Goal: Use online tool/utility: Utilize a website feature to perform a specific function

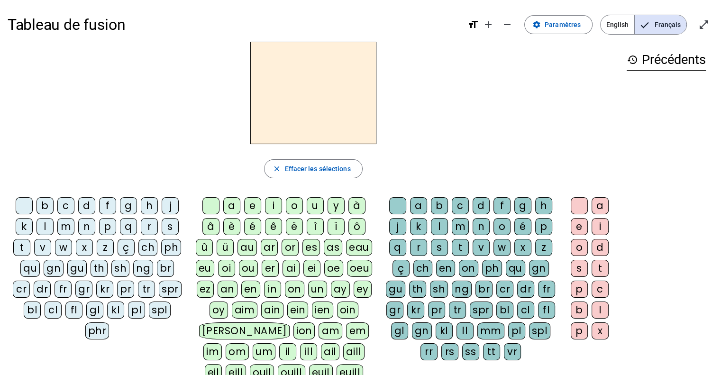
click at [230, 204] on div "a" at bounding box center [231, 205] width 17 height 17
click at [42, 205] on div "b" at bounding box center [44, 205] width 17 height 17
click at [206, 204] on div at bounding box center [210, 205] width 17 height 17
click at [235, 202] on div "a" at bounding box center [231, 205] width 17 height 17
click at [252, 204] on div "e" at bounding box center [252, 205] width 17 height 17
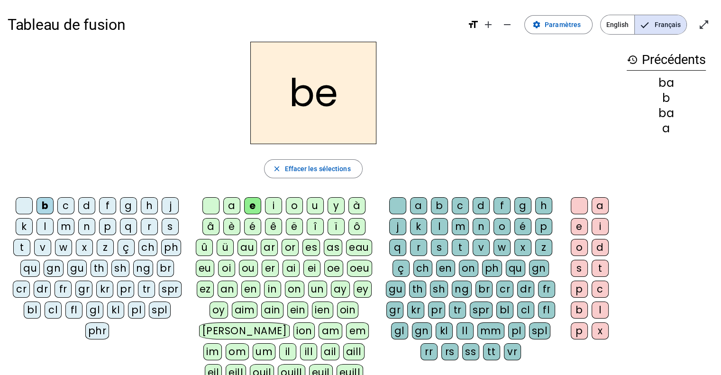
click at [44, 203] on div "b" at bounding box center [44, 205] width 17 height 17
click at [46, 205] on div "b" at bounding box center [44, 205] width 17 height 17
click at [28, 205] on div at bounding box center [24, 205] width 17 height 17
click at [45, 204] on div "b" at bounding box center [44, 205] width 17 height 17
click at [233, 207] on div "a" at bounding box center [231, 205] width 17 height 17
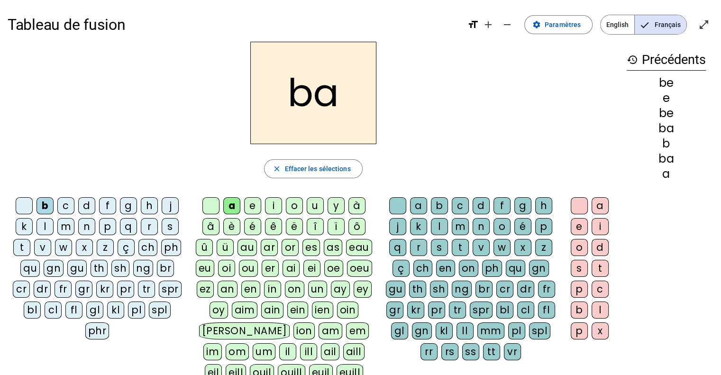
click at [252, 204] on div "e" at bounding box center [252, 205] width 17 height 17
click at [37, 199] on div "b" at bounding box center [44, 205] width 17 height 17
click at [47, 202] on div "b" at bounding box center [44, 205] width 17 height 17
click at [44, 203] on div "b" at bounding box center [44, 205] width 17 height 17
click at [21, 204] on div at bounding box center [24, 205] width 17 height 17
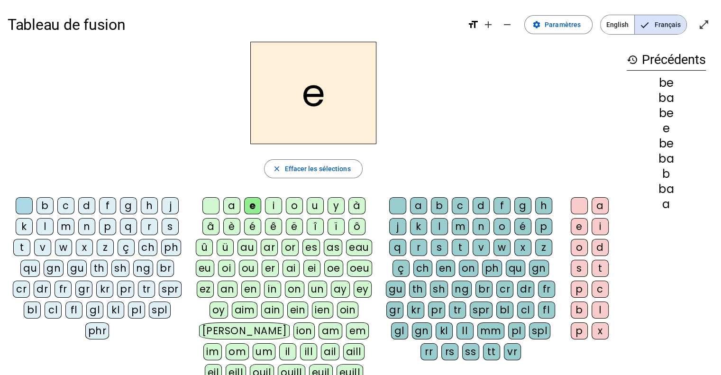
click at [232, 205] on div "a" at bounding box center [231, 205] width 17 height 17
click at [250, 205] on div "e" at bounding box center [252, 205] width 17 height 17
click at [274, 202] on div "i" at bounding box center [273, 205] width 17 height 17
click at [294, 205] on div "o" at bounding box center [294, 205] width 17 height 17
click at [317, 205] on div "u" at bounding box center [315, 205] width 17 height 17
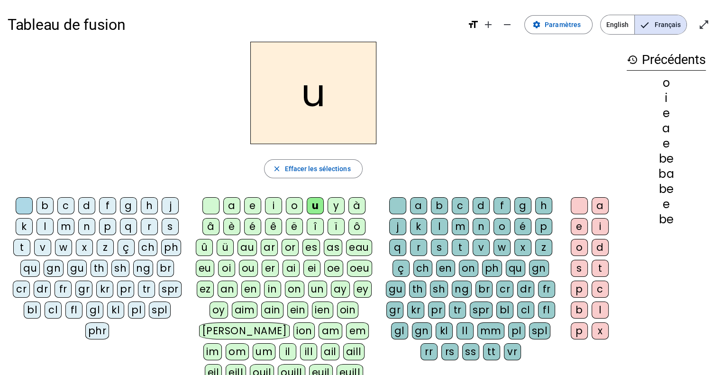
click at [208, 204] on div at bounding box center [210, 205] width 17 height 17
click at [49, 204] on div "b" at bounding box center [44, 205] width 17 height 17
click at [232, 202] on div "a" at bounding box center [231, 205] width 17 height 17
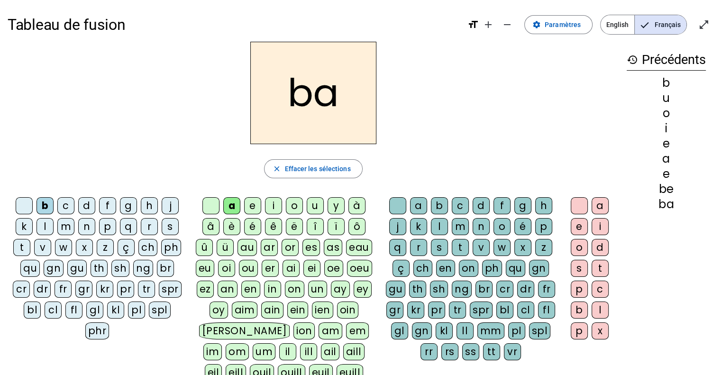
click at [250, 206] on div "e" at bounding box center [252, 205] width 17 height 17
click at [275, 206] on div "i" at bounding box center [273, 205] width 17 height 17
click at [296, 204] on div "o" at bounding box center [294, 205] width 17 height 17
click at [312, 203] on div "u" at bounding box center [315, 205] width 17 height 17
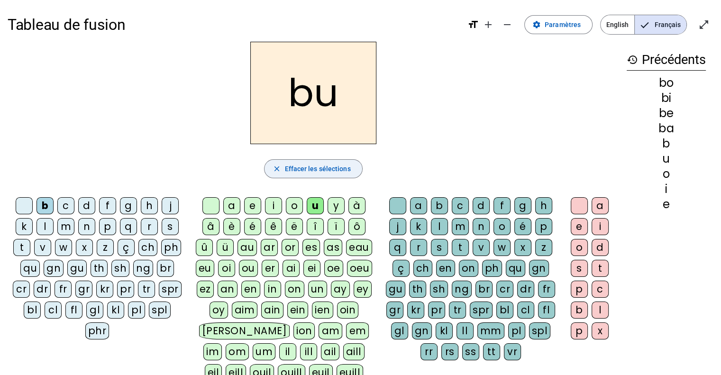
drag, startPoint x: 319, startPoint y: 169, endPoint x: 322, endPoint y: 174, distance: 5.8
click at [320, 169] on span "Effacer les sélections" at bounding box center [317, 168] width 66 height 11
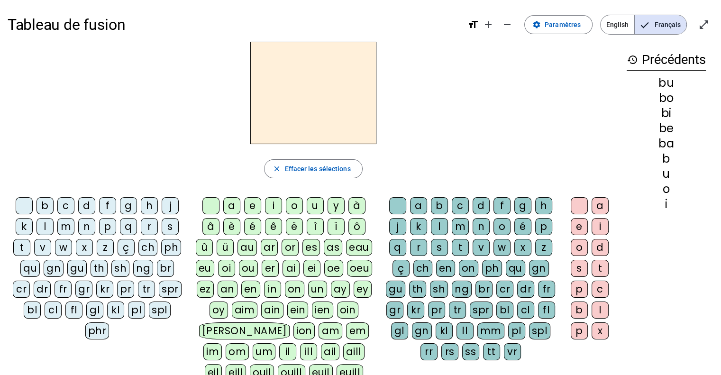
click at [44, 205] on div "b" at bounding box center [44, 205] width 17 height 17
click at [419, 246] on div "r" at bounding box center [418, 247] width 17 height 17
click at [578, 244] on div "o" at bounding box center [579, 247] width 17 height 17
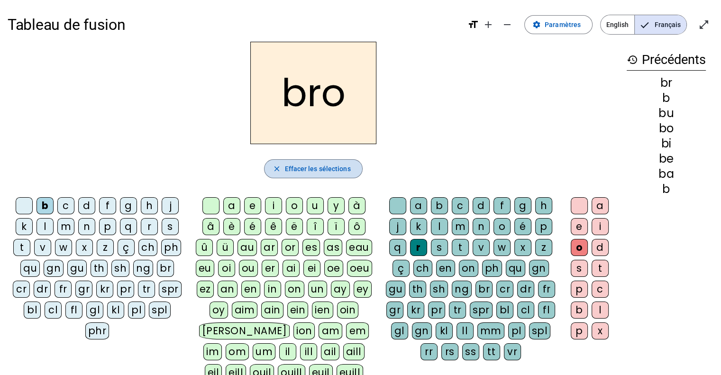
click at [313, 166] on span "Effacer les sélections" at bounding box center [317, 168] width 66 height 11
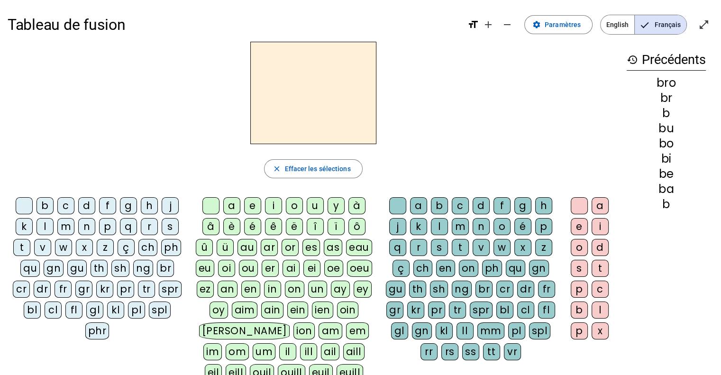
click at [47, 205] on div "b" at bounding box center [44, 205] width 17 height 17
click at [294, 204] on div "o" at bounding box center [294, 205] width 17 height 17
click at [237, 205] on div "a" at bounding box center [231, 205] width 17 height 17
click at [257, 203] on div "e" at bounding box center [252, 205] width 17 height 17
click at [276, 203] on div "i" at bounding box center [273, 205] width 17 height 17
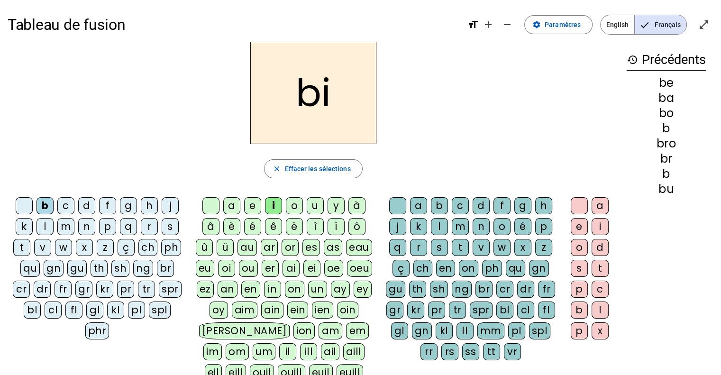
click at [293, 204] on div "o" at bounding box center [294, 205] width 17 height 17
click at [312, 204] on div "u" at bounding box center [315, 205] width 17 height 17
click at [88, 202] on div "d" at bounding box center [86, 205] width 17 height 17
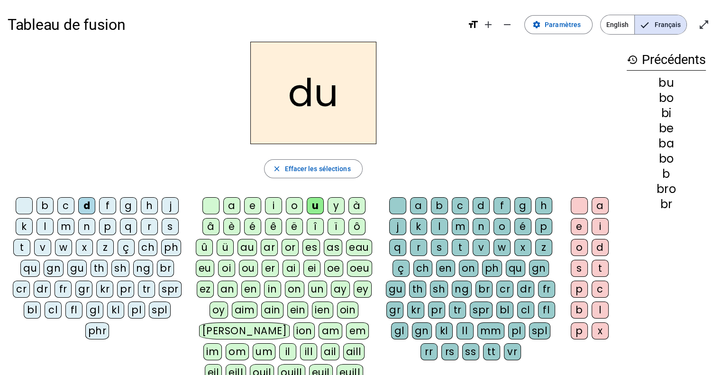
click at [213, 201] on div at bounding box center [210, 205] width 17 height 17
click at [231, 206] on div "a" at bounding box center [231, 205] width 17 height 17
click at [253, 201] on div "e" at bounding box center [252, 205] width 17 height 17
click at [270, 203] on div "i" at bounding box center [273, 205] width 17 height 17
click at [47, 205] on div "b" at bounding box center [44, 205] width 17 height 17
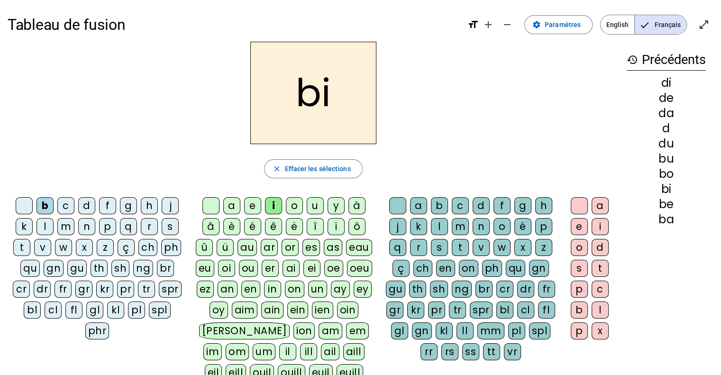
click at [88, 199] on div "d" at bounding box center [86, 205] width 17 height 17
click at [50, 203] on div "b" at bounding box center [44, 205] width 17 height 17
click at [87, 205] on div "d" at bounding box center [86, 205] width 17 height 17
drag, startPoint x: 46, startPoint y: 205, endPoint x: 66, endPoint y: 201, distance: 21.2
click at [46, 205] on div "b" at bounding box center [44, 205] width 17 height 17
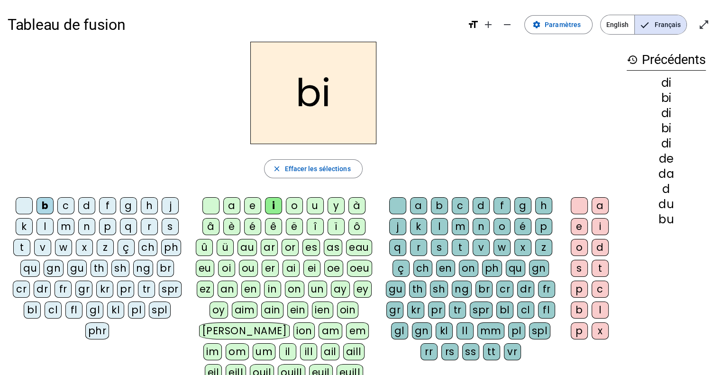
click at [232, 202] on div "a" at bounding box center [231, 205] width 17 height 17
click at [88, 203] on div "d" at bounding box center [86, 205] width 17 height 17
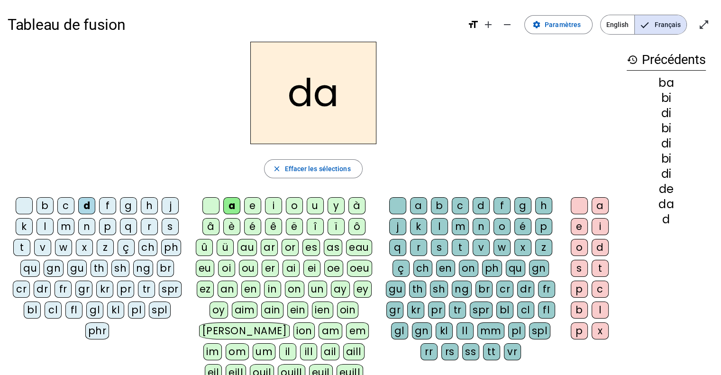
click at [256, 205] on div "e" at bounding box center [252, 205] width 17 height 17
click at [47, 204] on div "b" at bounding box center [44, 205] width 17 height 17
click at [273, 202] on div "i" at bounding box center [273, 205] width 17 height 17
click at [88, 202] on div "d" at bounding box center [86, 205] width 17 height 17
click at [328, 127] on h2 "di" at bounding box center [313, 93] width 126 height 102
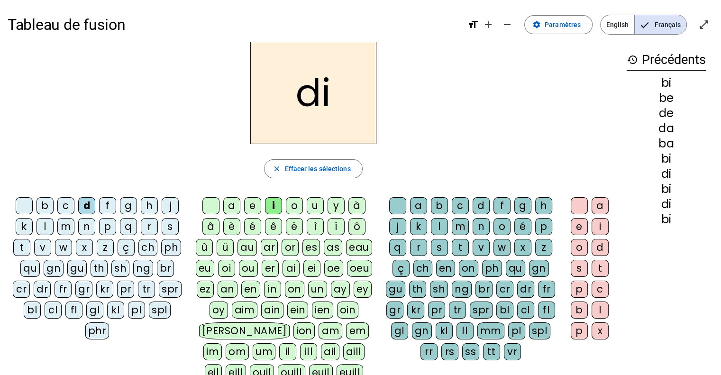
click at [292, 201] on div "o" at bounding box center [294, 205] width 17 height 17
click at [46, 206] on div "b" at bounding box center [44, 205] width 17 height 17
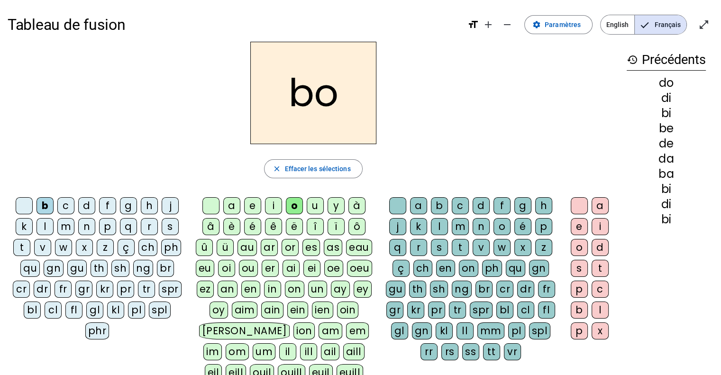
click at [316, 206] on div "u" at bounding box center [315, 205] width 17 height 17
click at [210, 204] on div at bounding box center [210, 205] width 17 height 17
click at [311, 205] on div "u" at bounding box center [315, 205] width 17 height 17
drag, startPoint x: 26, startPoint y: 207, endPoint x: 84, endPoint y: 185, distance: 61.6
click at [28, 205] on div at bounding box center [24, 205] width 17 height 17
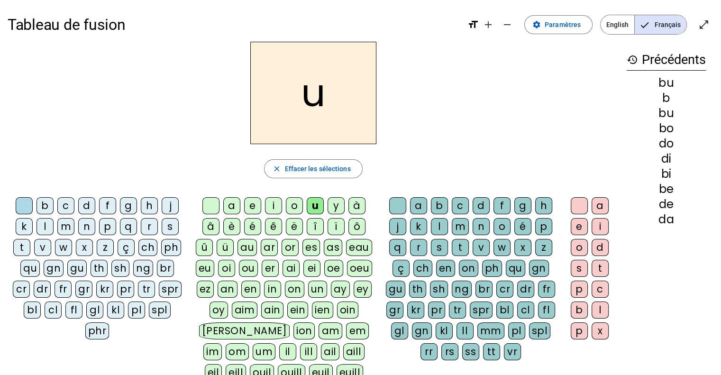
click at [42, 204] on div "b" at bounding box center [44, 205] width 17 height 17
click at [233, 202] on div "a" at bounding box center [231, 205] width 17 height 17
click at [251, 204] on div "e" at bounding box center [252, 205] width 17 height 17
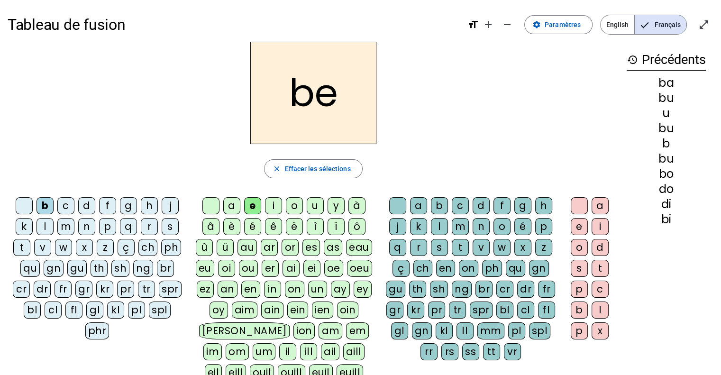
click at [274, 205] on div "i" at bounding box center [273, 205] width 17 height 17
click at [290, 206] on div "o" at bounding box center [294, 205] width 17 height 17
click at [316, 204] on div "u" at bounding box center [315, 205] width 17 height 17
drag, startPoint x: 50, startPoint y: 206, endPoint x: 40, endPoint y: 207, distance: 10.4
click at [51, 206] on div "b" at bounding box center [44, 205] width 17 height 17
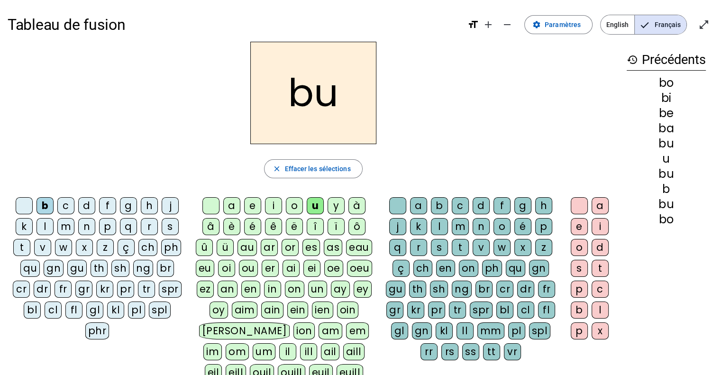
click at [29, 204] on div at bounding box center [24, 205] width 17 height 17
click at [234, 205] on div "a" at bounding box center [231, 205] width 17 height 17
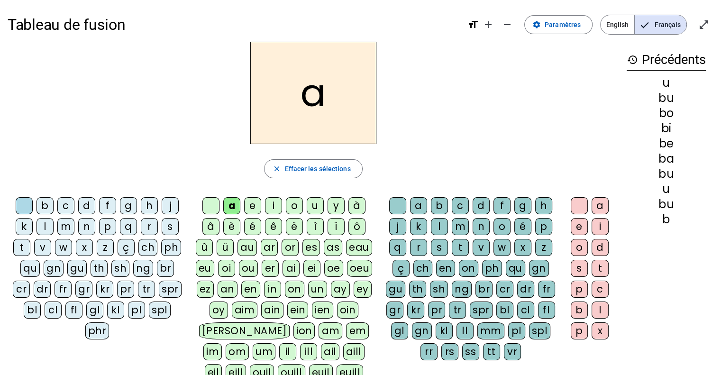
click at [252, 205] on div "e" at bounding box center [252, 205] width 17 height 17
click at [271, 204] on div "i" at bounding box center [273, 205] width 17 height 17
click at [298, 201] on div "o" at bounding box center [294, 205] width 17 height 17
click at [314, 203] on div "u" at bounding box center [315, 205] width 17 height 17
click at [231, 207] on div "a" at bounding box center [231, 205] width 17 height 17
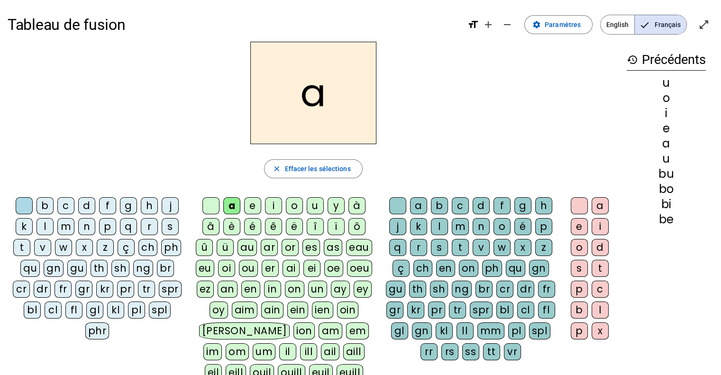
click at [250, 204] on div "e" at bounding box center [252, 205] width 17 height 17
click at [271, 204] on div "i" at bounding box center [273, 205] width 17 height 17
click at [297, 202] on div "o" at bounding box center [294, 205] width 17 height 17
click at [315, 202] on div "u" at bounding box center [315, 205] width 17 height 17
click at [47, 205] on div "b" at bounding box center [44, 205] width 17 height 17
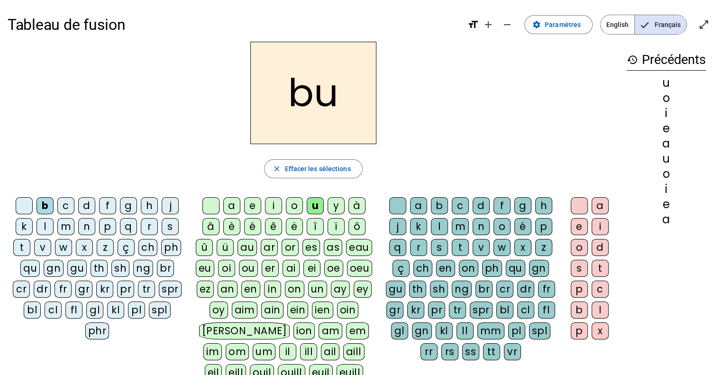
click at [232, 202] on div "a" at bounding box center [231, 205] width 17 height 17
click at [213, 203] on div at bounding box center [210, 205] width 17 height 17
click at [228, 204] on div "a" at bounding box center [231, 205] width 17 height 17
click at [252, 205] on div "e" at bounding box center [252, 205] width 17 height 17
click at [273, 206] on div "i" at bounding box center [273, 205] width 17 height 17
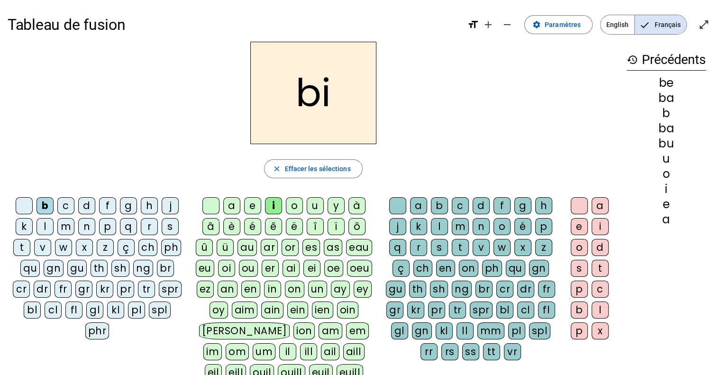
click at [293, 203] on div "o" at bounding box center [294, 205] width 17 height 17
click at [315, 204] on div "u" at bounding box center [315, 205] width 17 height 17
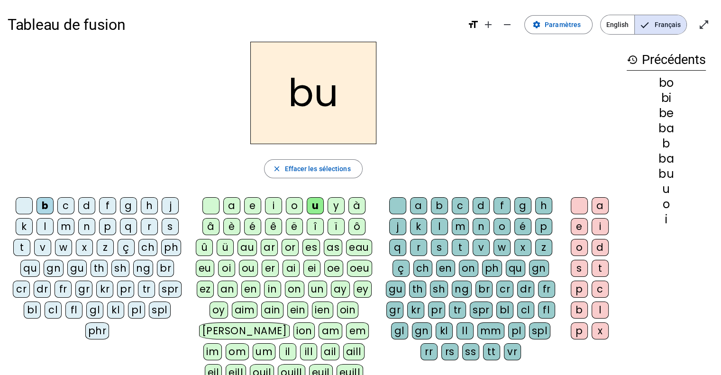
click at [109, 204] on div "f" at bounding box center [107, 205] width 17 height 17
click at [228, 204] on div "a" at bounding box center [231, 205] width 17 height 17
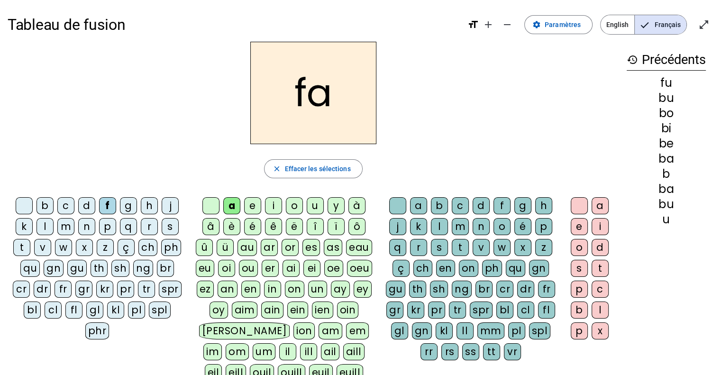
click at [248, 207] on div "e" at bounding box center [252, 205] width 17 height 17
click at [272, 206] on div "i" at bounding box center [273, 205] width 17 height 17
click at [294, 207] on div "o" at bounding box center [294, 205] width 17 height 17
click at [310, 206] on div "u" at bounding box center [315, 205] width 17 height 17
click at [26, 224] on div "k" at bounding box center [24, 226] width 17 height 17
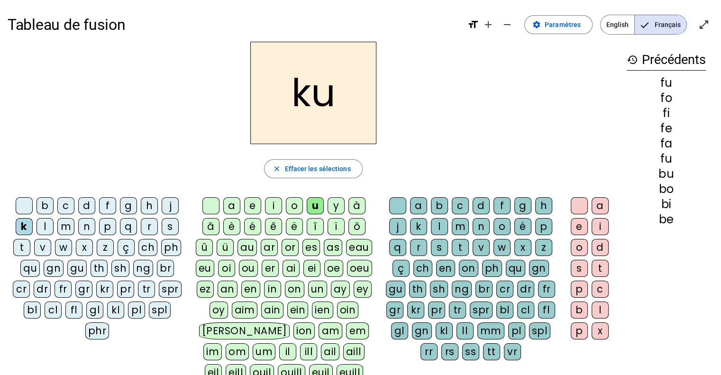
click at [228, 204] on div "a" at bounding box center [231, 205] width 17 height 17
click at [254, 207] on div "e" at bounding box center [252, 205] width 17 height 17
click at [271, 205] on div "i" at bounding box center [273, 205] width 17 height 17
click at [294, 208] on div "o" at bounding box center [294, 205] width 17 height 17
click at [317, 206] on div "u" at bounding box center [315, 205] width 17 height 17
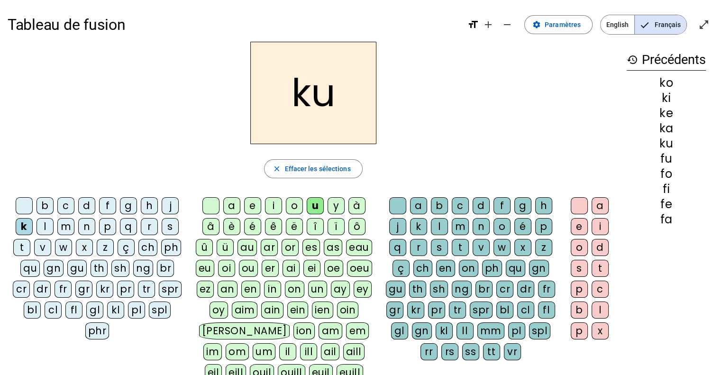
drag, startPoint x: 110, startPoint y: 227, endPoint x: 167, endPoint y: 210, distance: 59.1
click at [113, 226] on div "p" at bounding box center [107, 226] width 17 height 17
drag, startPoint x: 232, startPoint y: 204, endPoint x: 238, endPoint y: 193, distance: 12.3
click at [233, 203] on div "a" at bounding box center [231, 205] width 17 height 17
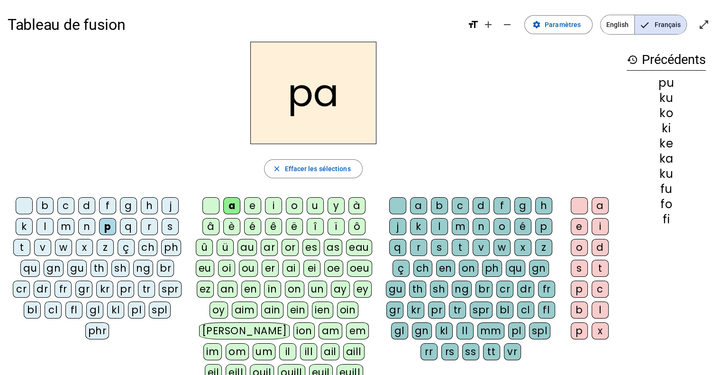
click at [249, 203] on div "e" at bounding box center [252, 205] width 17 height 17
click at [269, 205] on div "i" at bounding box center [273, 205] width 17 height 17
click at [292, 204] on div "o" at bounding box center [294, 205] width 17 height 17
click at [314, 203] on div "u" at bounding box center [315, 205] width 17 height 17
click at [70, 228] on div "m" at bounding box center [65, 226] width 17 height 17
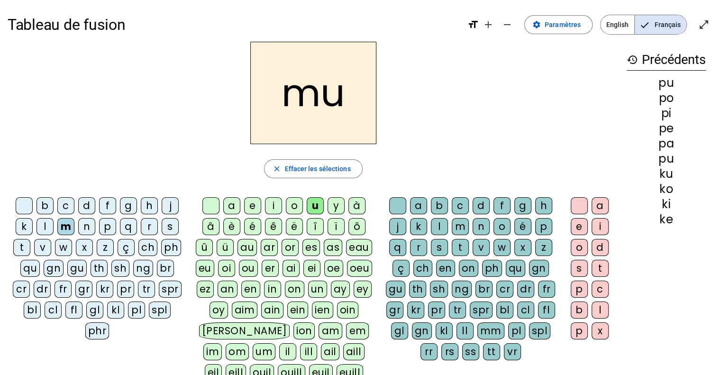
click at [235, 205] on div "a" at bounding box center [231, 205] width 17 height 17
click at [252, 206] on div "e" at bounding box center [252, 205] width 17 height 17
click at [271, 207] on div "i" at bounding box center [273, 205] width 17 height 17
click at [289, 206] on div "o" at bounding box center [294, 205] width 17 height 17
click at [317, 204] on div "u" at bounding box center [315, 205] width 17 height 17
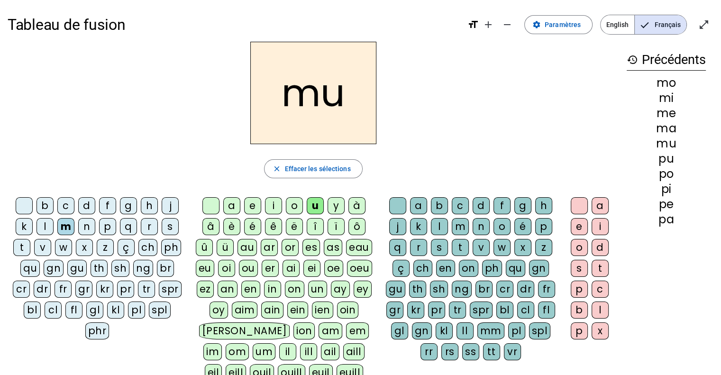
click at [87, 226] on div "n" at bounding box center [86, 226] width 17 height 17
click at [229, 204] on div "a" at bounding box center [231, 205] width 17 height 17
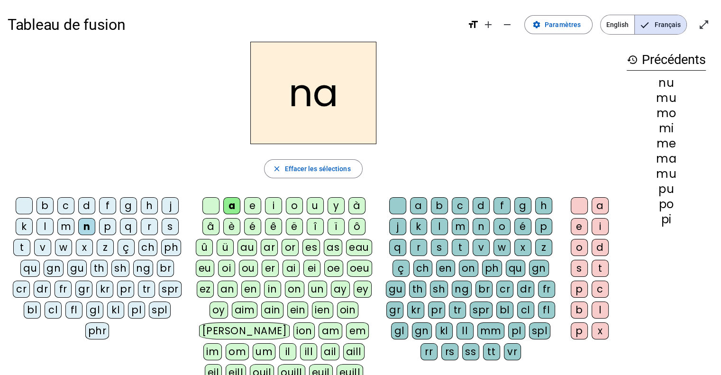
click at [250, 205] on div "e" at bounding box center [252, 205] width 17 height 17
click at [271, 206] on div "i" at bounding box center [273, 205] width 17 height 17
click at [292, 203] on div "o" at bounding box center [294, 205] width 17 height 17
click at [313, 204] on div "u" at bounding box center [315, 205] width 17 height 17
drag, startPoint x: 16, startPoint y: 247, endPoint x: 36, endPoint y: 242, distance: 21.0
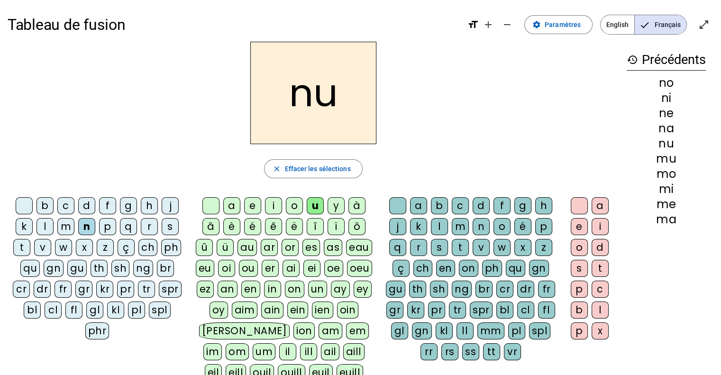
click at [18, 246] on div "t" at bounding box center [21, 247] width 17 height 17
click at [228, 205] on div "a" at bounding box center [231, 205] width 17 height 17
click at [254, 203] on div "e" at bounding box center [252, 205] width 17 height 17
click at [228, 204] on div "a" at bounding box center [231, 205] width 17 height 17
click at [252, 208] on div "e" at bounding box center [252, 205] width 17 height 17
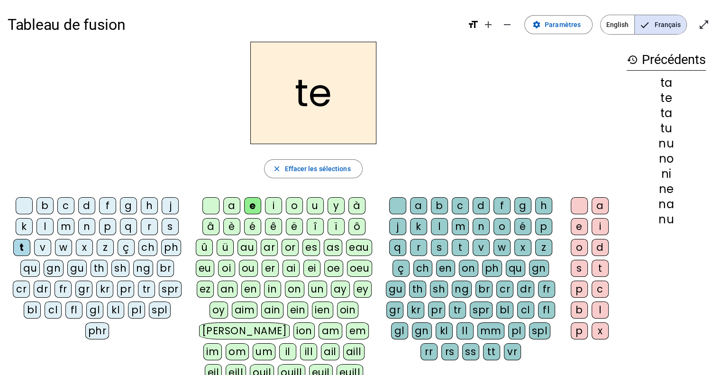
click at [273, 206] on div "i" at bounding box center [273, 205] width 17 height 17
click at [292, 206] on div "o" at bounding box center [294, 205] width 17 height 17
click at [313, 206] on div "u" at bounding box center [315, 205] width 17 height 17
click at [147, 223] on div "r" at bounding box center [149, 226] width 17 height 17
click at [233, 202] on div "a" at bounding box center [231, 205] width 17 height 17
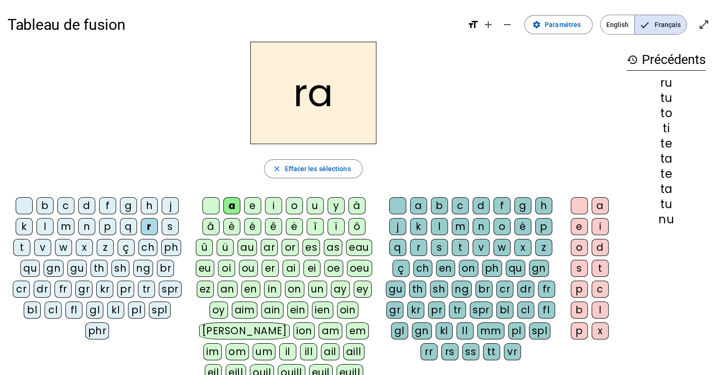
click at [250, 203] on div "e" at bounding box center [252, 205] width 17 height 17
click at [272, 206] on div "i" at bounding box center [273, 205] width 17 height 17
click at [298, 205] on div "o" at bounding box center [294, 205] width 17 height 17
drag, startPoint x: 317, startPoint y: 121, endPoint x: 338, endPoint y: 113, distance: 21.9
click at [338, 113] on h2 "ro" at bounding box center [313, 93] width 126 height 102
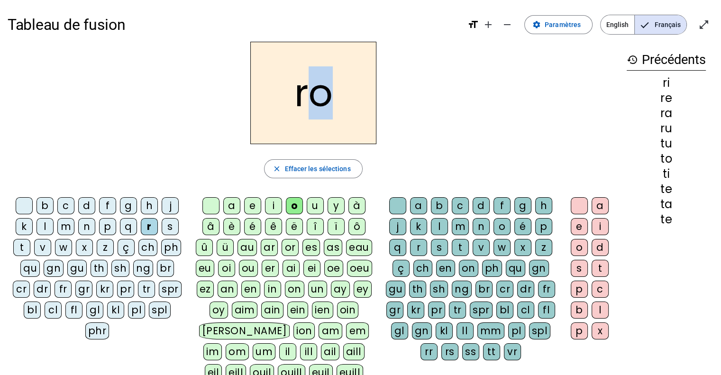
click at [341, 113] on h2 "ro" at bounding box center [313, 93] width 126 height 102
click at [312, 203] on div "u" at bounding box center [315, 205] width 17 height 17
click at [44, 245] on div "v" at bounding box center [42, 247] width 17 height 17
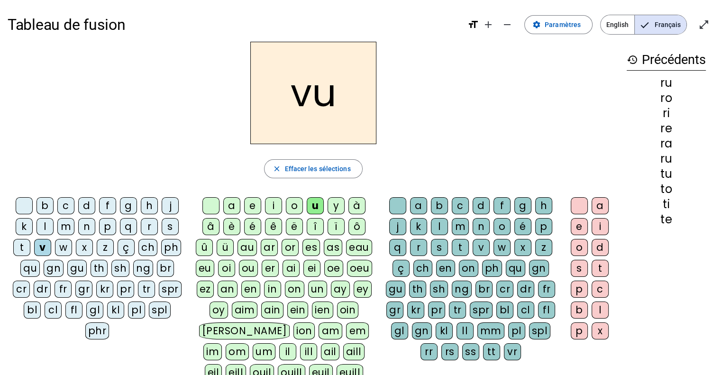
click at [232, 204] on div "a" at bounding box center [231, 205] width 17 height 17
click at [214, 203] on div at bounding box center [210, 205] width 17 height 17
drag, startPoint x: 180, startPoint y: 27, endPoint x: 227, endPoint y: 182, distance: 162.0
click at [210, 92] on div "Tableau de fusion format_size add remove settings Paramètres English Français o…" at bounding box center [360, 244] width 721 height 488
click at [233, 205] on div "a" at bounding box center [231, 205] width 17 height 17
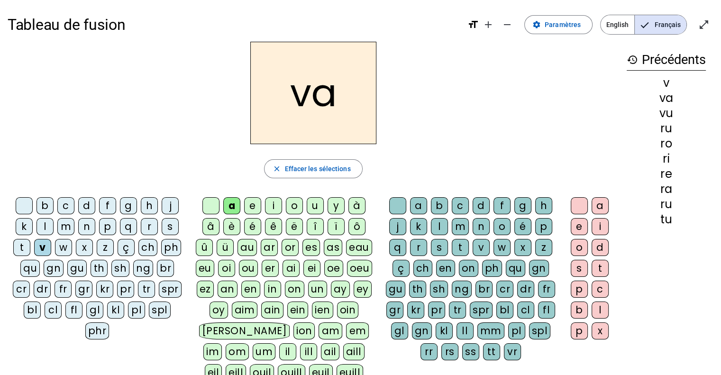
click at [217, 205] on div at bounding box center [210, 205] width 17 height 17
click at [230, 202] on div "a" at bounding box center [231, 205] width 17 height 17
click at [253, 206] on div "e" at bounding box center [252, 205] width 17 height 17
click at [273, 203] on div "i" at bounding box center [273, 205] width 17 height 17
click at [292, 202] on div "o" at bounding box center [294, 205] width 17 height 17
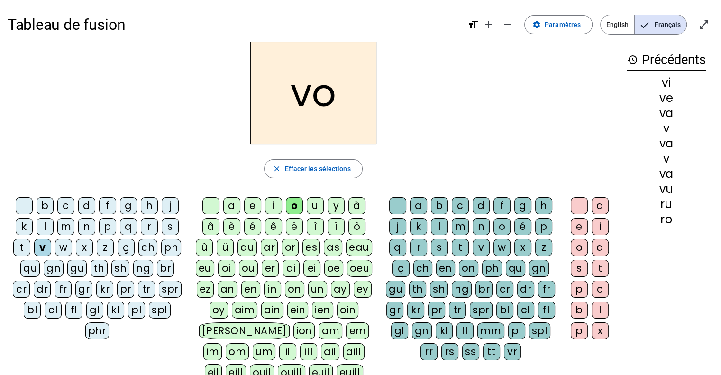
click at [310, 201] on div "u" at bounding box center [315, 205] width 17 height 17
